Goal: Information Seeking & Learning: Learn about a topic

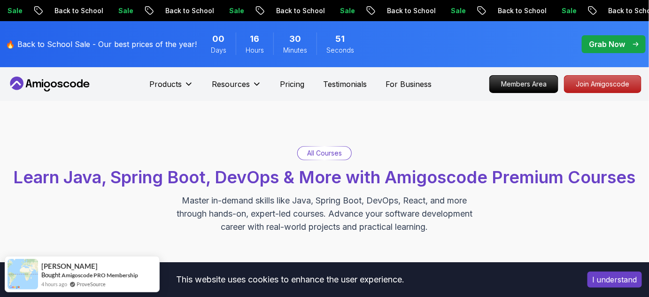
click at [617, 281] on button "I understand" at bounding box center [614, 279] width 54 height 16
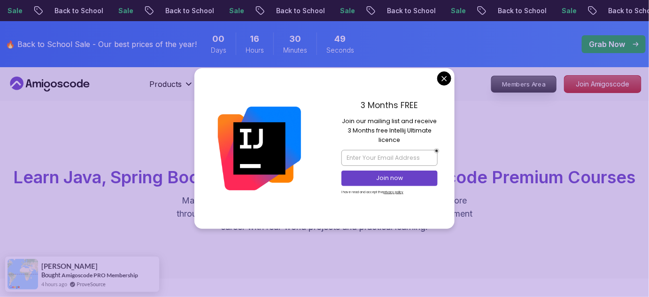
click at [540, 87] on p "Members Area" at bounding box center [523, 84] width 65 height 16
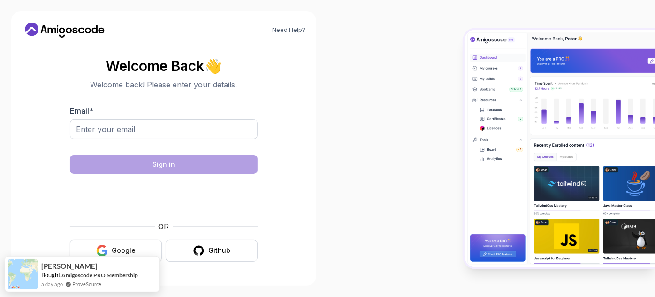
click at [147, 247] on button "Google" at bounding box center [116, 250] width 92 height 22
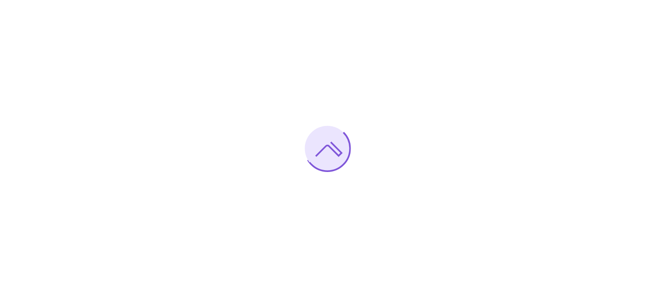
click at [423, 114] on div at bounding box center [327, 148] width 655 height 297
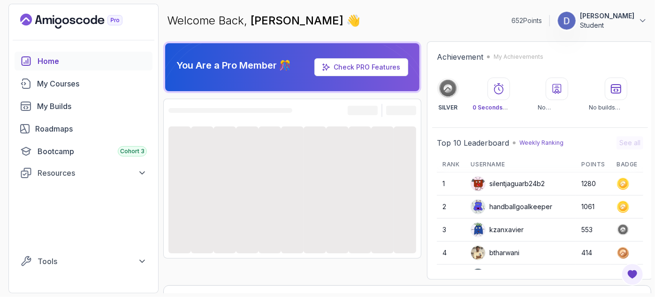
click at [423, 114] on div "You Are a Pro Member 🎊 Check PRO Features Achievement My Achievements SILVER 0 …" at bounding box center [407, 160] width 488 height 238
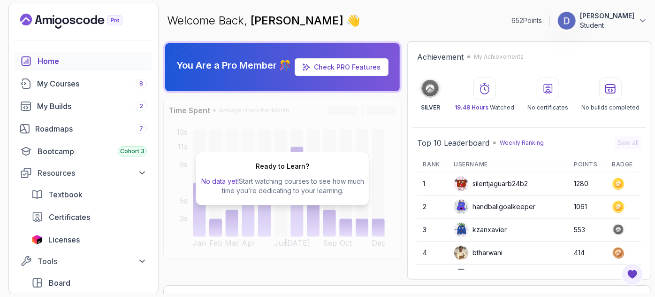
click at [289, 172] on div "Ready to Learn? No data yet! Start watching courses to see how much time you’re…" at bounding box center [283, 179] width 174 height 54
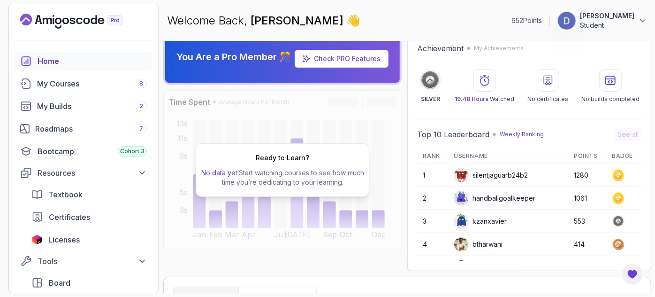
scroll to position [75, 0]
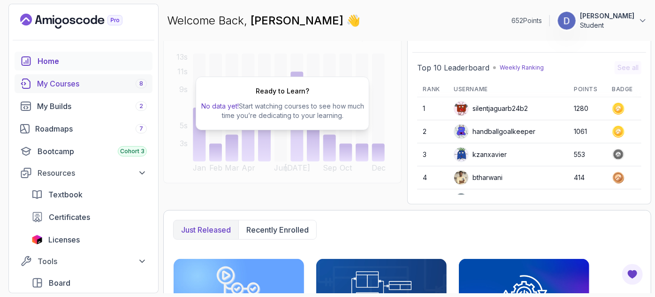
click at [73, 84] on div "My Courses 8" at bounding box center [92, 83] width 110 height 11
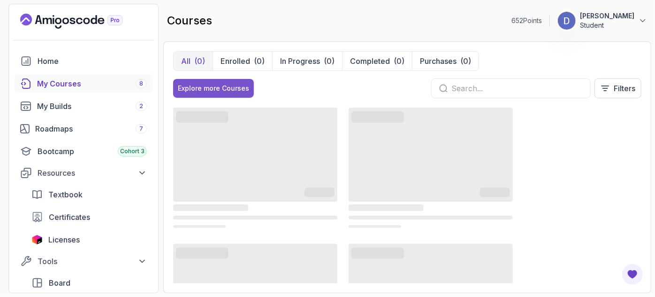
click at [201, 85] on div "Explore more Courses" at bounding box center [213, 88] width 71 height 9
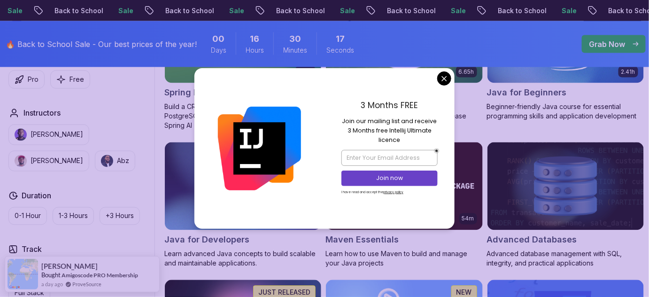
scroll to position [526, 0]
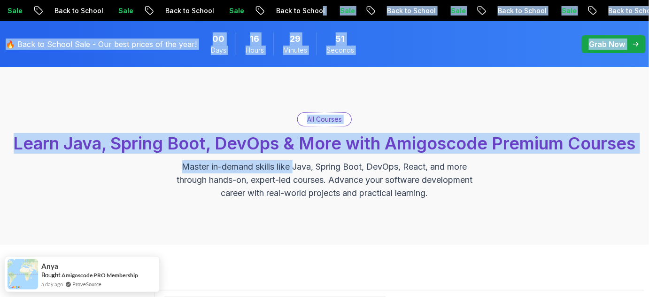
scroll to position [0, 0]
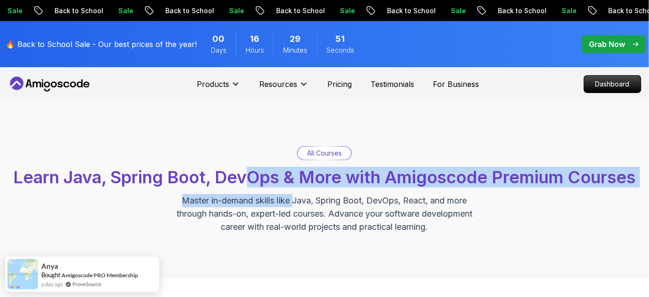
drag, startPoint x: 74, startPoint y: 163, endPoint x: 251, endPoint y: 190, distance: 179.4
click at [251, 190] on div "All Courses Learn Java, Spring Boot, DevOps & More with Amigoscode Premium Cour…" at bounding box center [324, 189] width 639 height 87
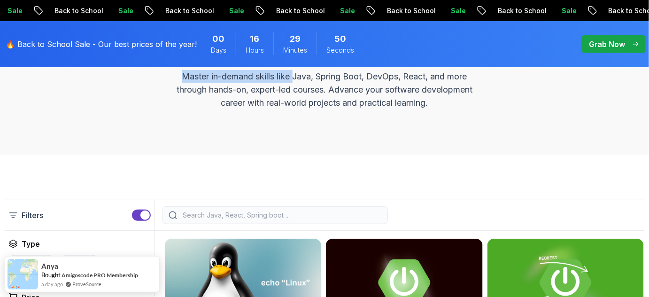
scroll to position [126, 0]
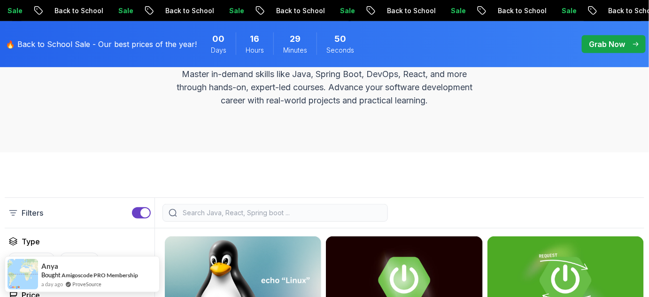
click at [252, 105] on p "Master in-demand skills like Java, Spring Boot, DevOps, React, and more through…" at bounding box center [324, 87] width 315 height 39
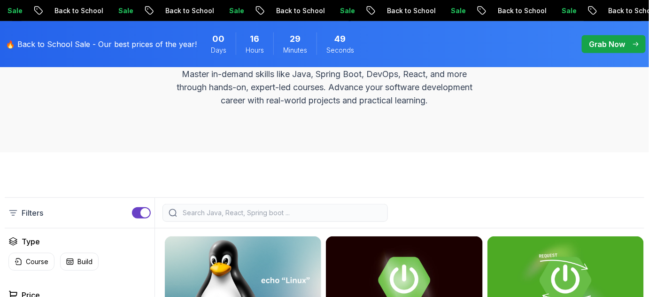
click at [225, 207] on div at bounding box center [274, 213] width 225 height 18
click at [229, 217] on div at bounding box center [274, 213] width 225 height 18
click at [240, 217] on div at bounding box center [274, 213] width 225 height 18
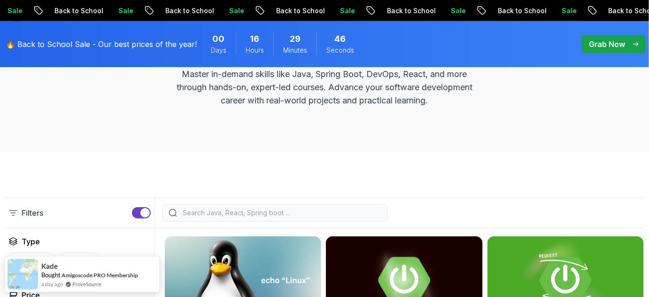
click at [244, 216] on input "search" at bounding box center [281, 212] width 201 height 9
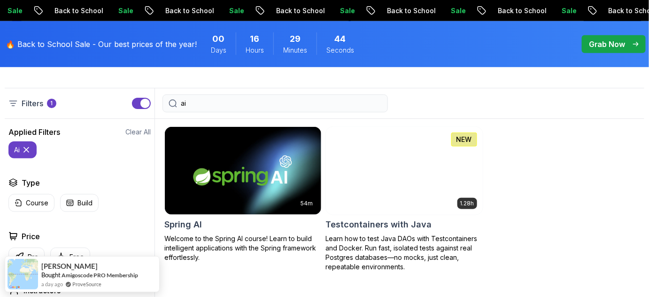
scroll to position [242, 0]
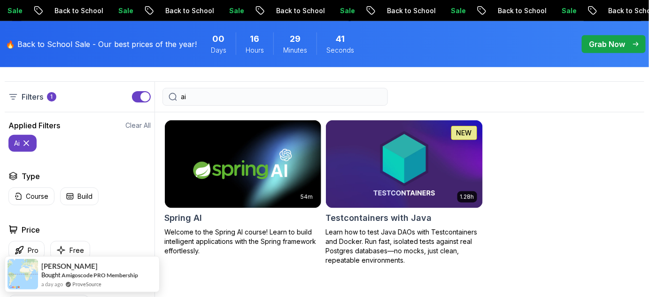
type input "ai"
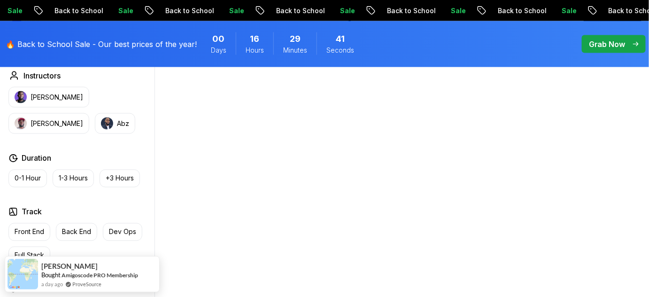
click at [244, 216] on div "54m Spring AI Welcome to the Spring AI course! Learn to build intelligent appli…" at bounding box center [404, 111] width 480 height 414
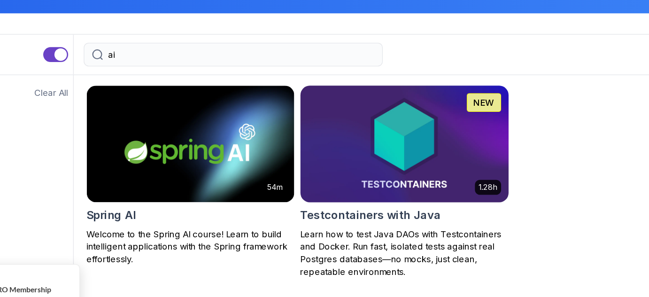
scroll to position [241, 0]
